Goal: Communication & Community: Participate in discussion

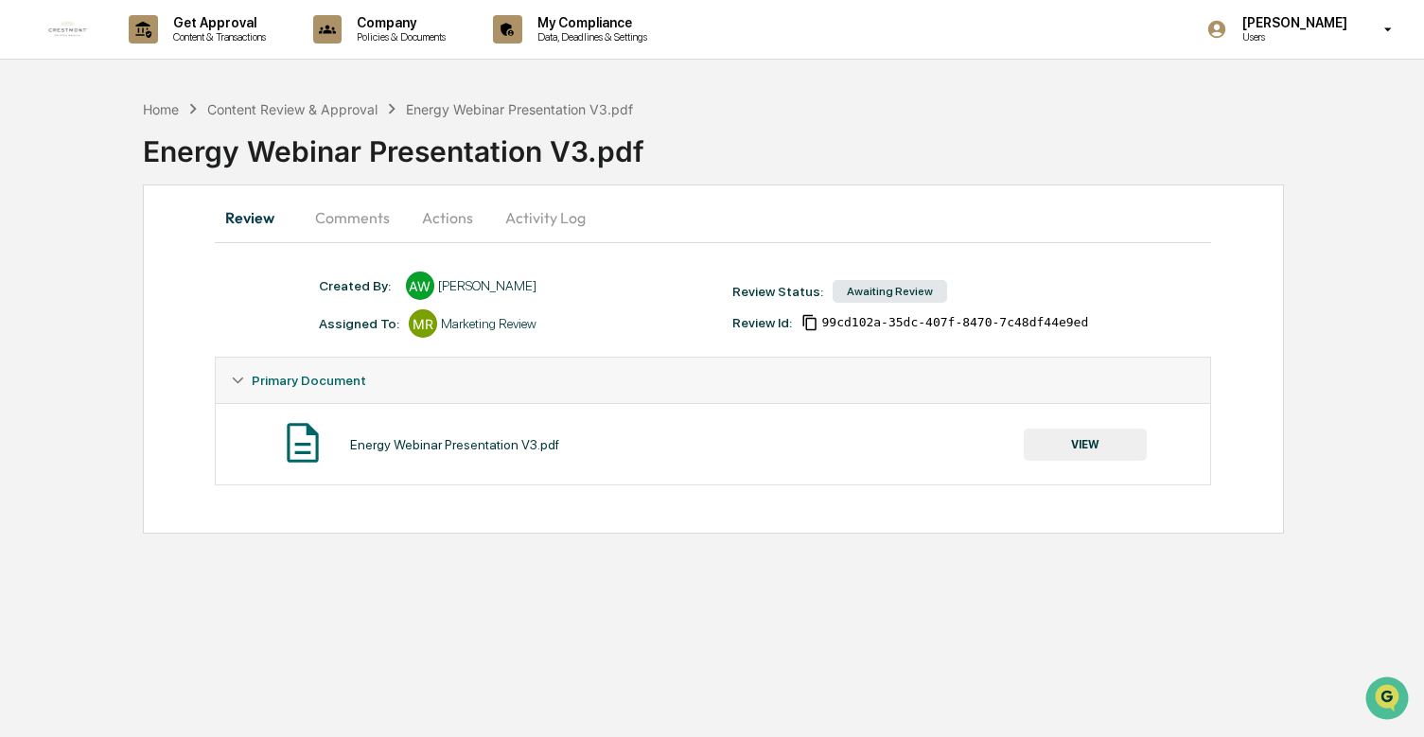
click at [354, 221] on button "Comments" at bounding box center [352, 217] width 105 height 45
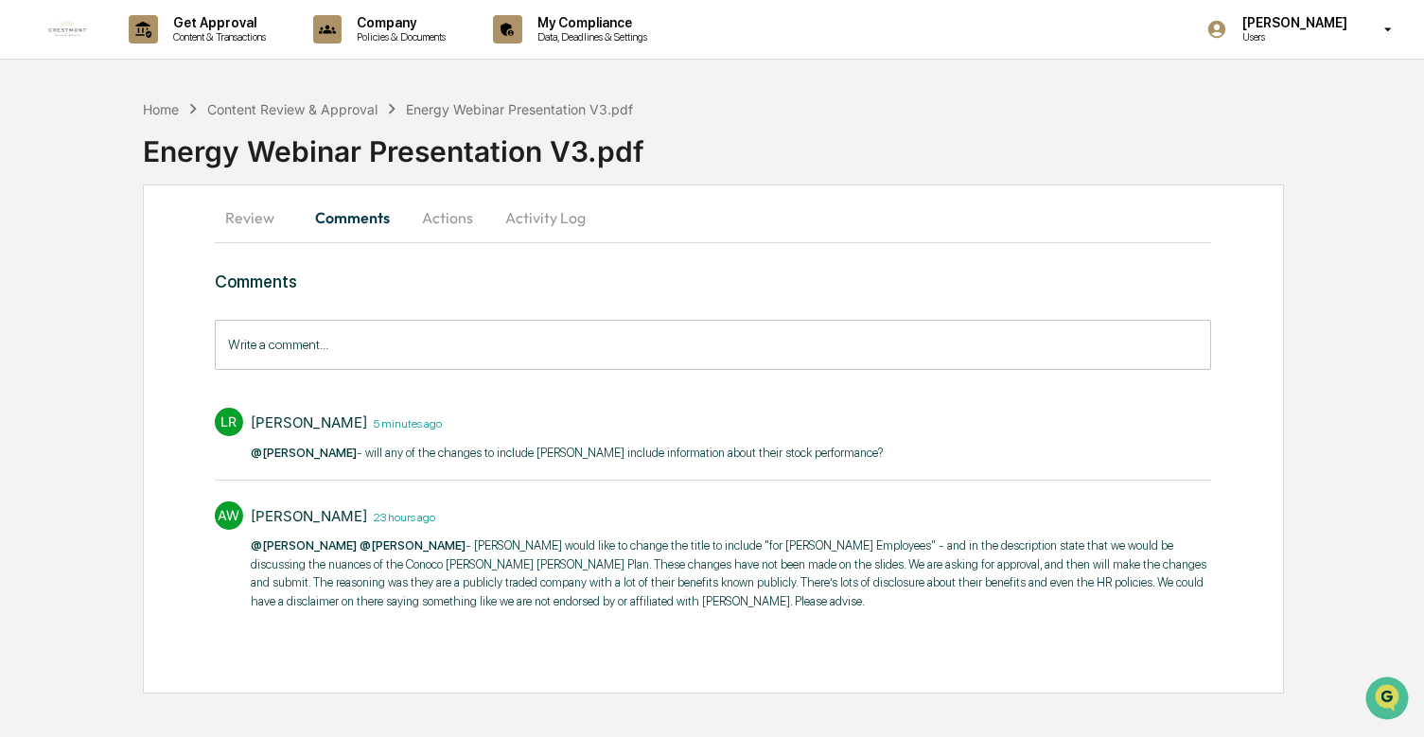
click at [606, 344] on input "Write a comment..." at bounding box center [714, 345] width 998 height 50
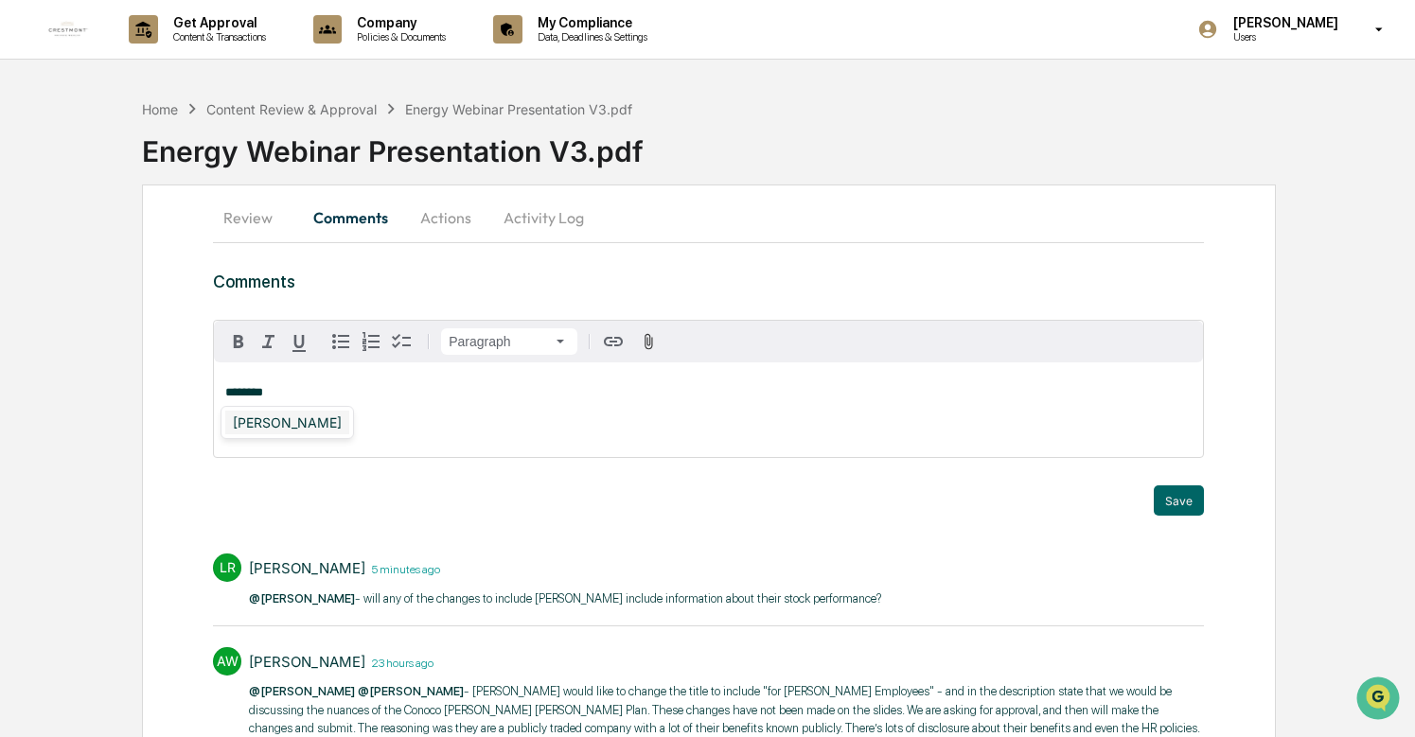
click at [301, 424] on div "[PERSON_NAME]" at bounding box center [287, 423] width 124 height 24
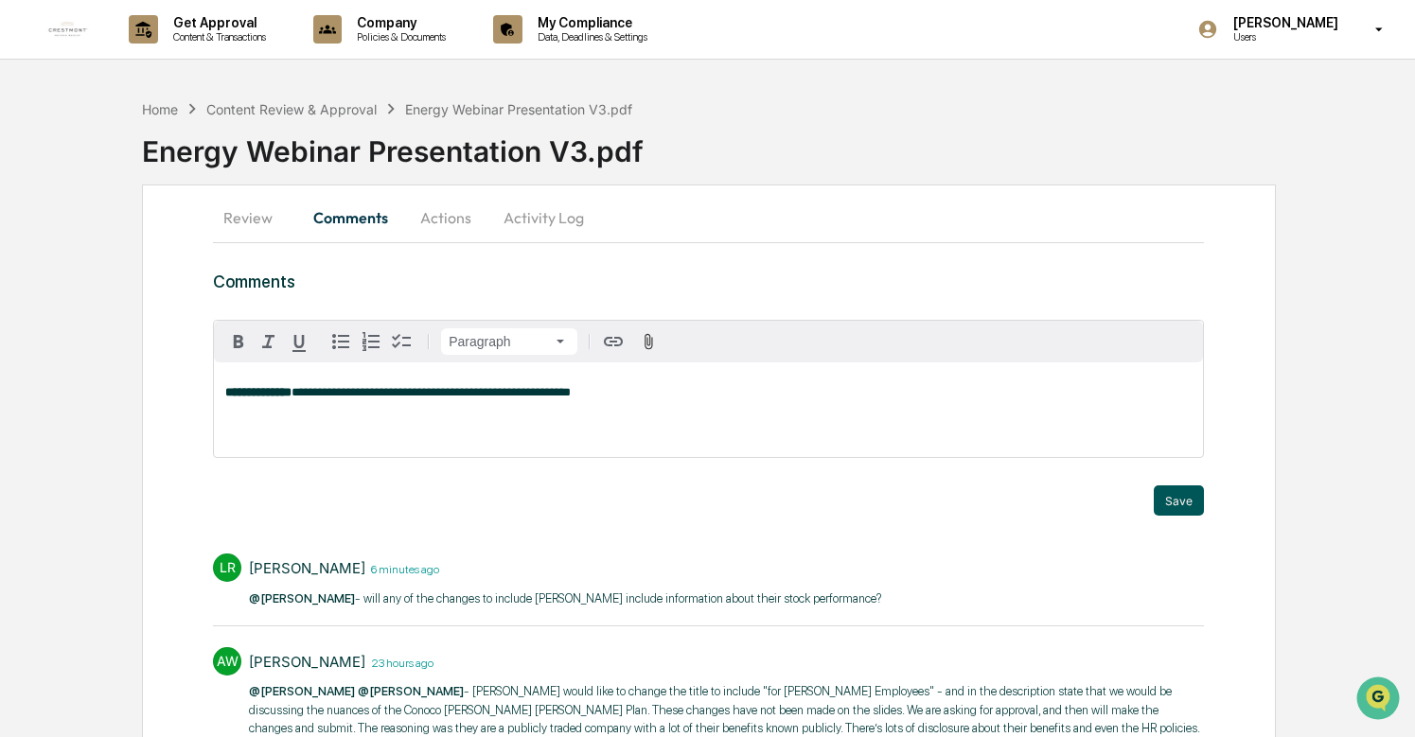
click at [1180, 508] on button "Save" at bounding box center [1179, 501] width 50 height 30
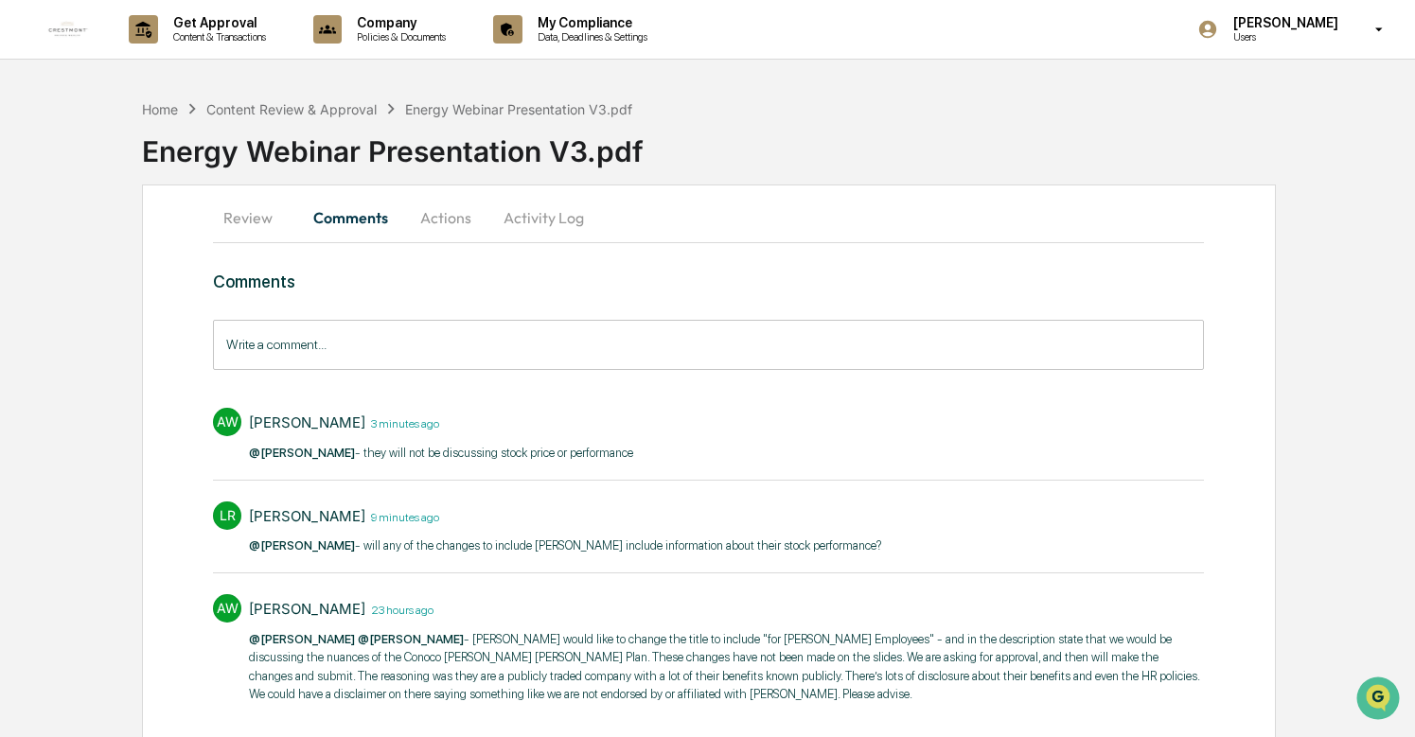
click at [256, 224] on button "Review" at bounding box center [255, 217] width 85 height 45
